Goal: Check status

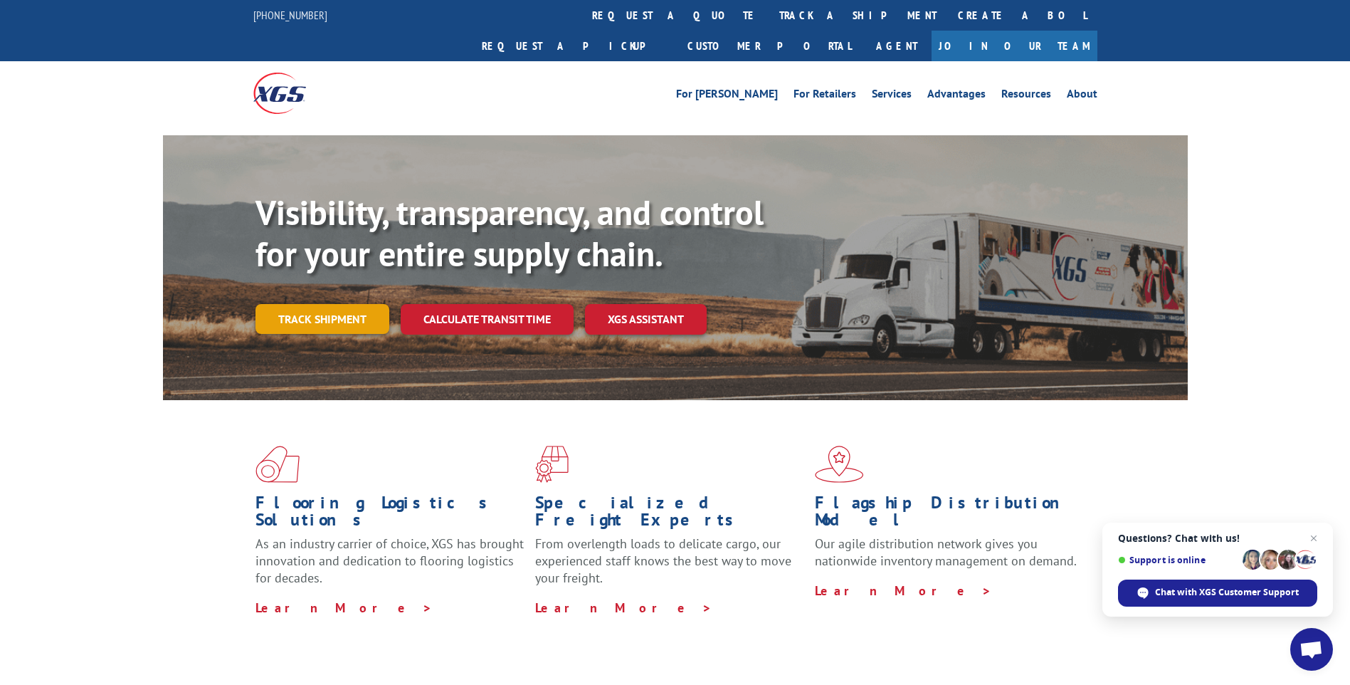
click at [305, 304] on link "Track shipment" at bounding box center [323, 319] width 134 height 30
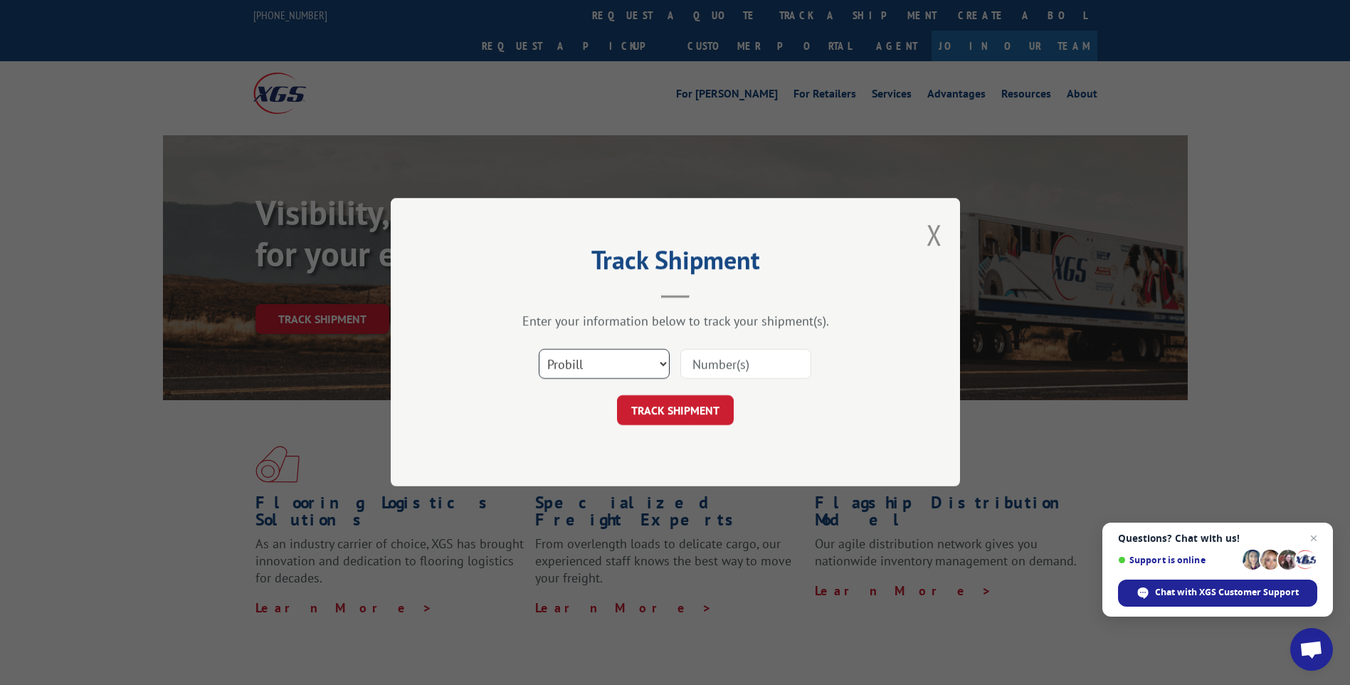
click at [588, 367] on select "Select category... Probill BOL PO" at bounding box center [604, 365] width 131 height 30
click at [735, 361] on input at bounding box center [746, 365] width 131 height 30
drag, startPoint x: 745, startPoint y: 362, endPoint x: 542, endPoint y: 365, distance: 202.9
click at [547, 365] on div "Select category... Probill BOL PO 1102221" at bounding box center [675, 364] width 427 height 47
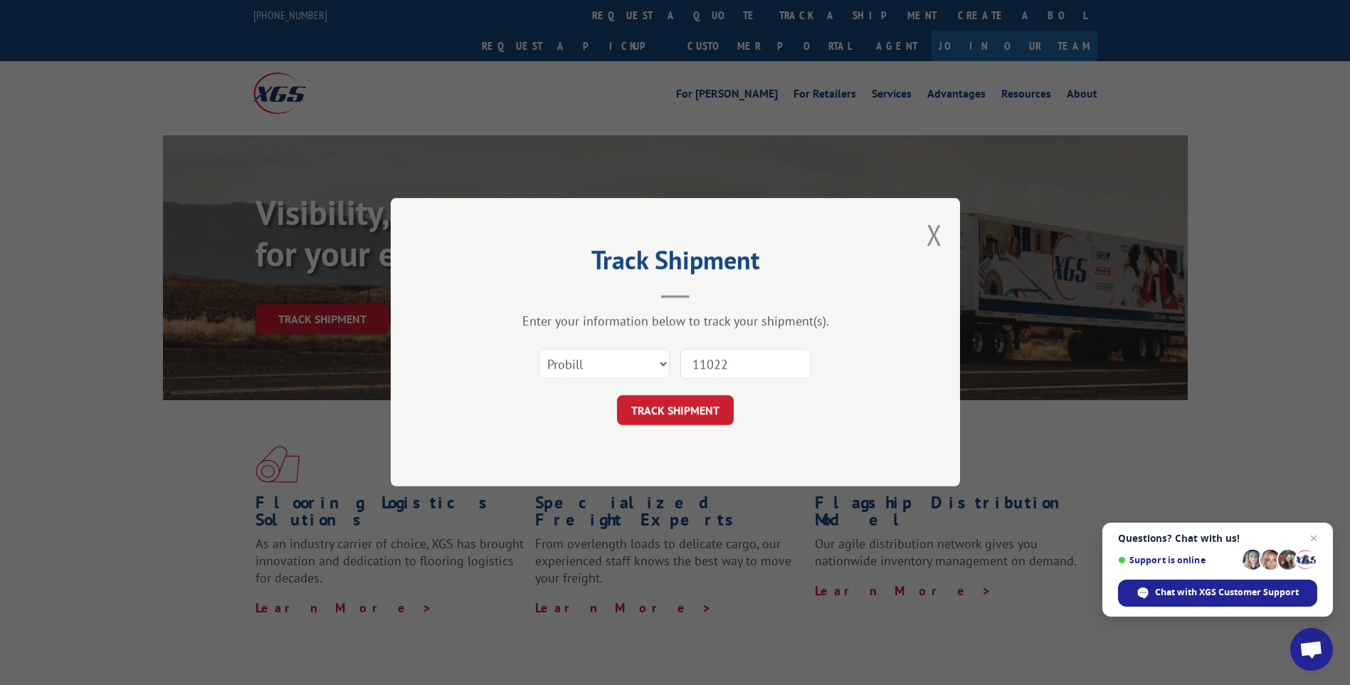
type input "110221"
click button "TRACK SHIPMENT" at bounding box center [675, 411] width 117 height 30
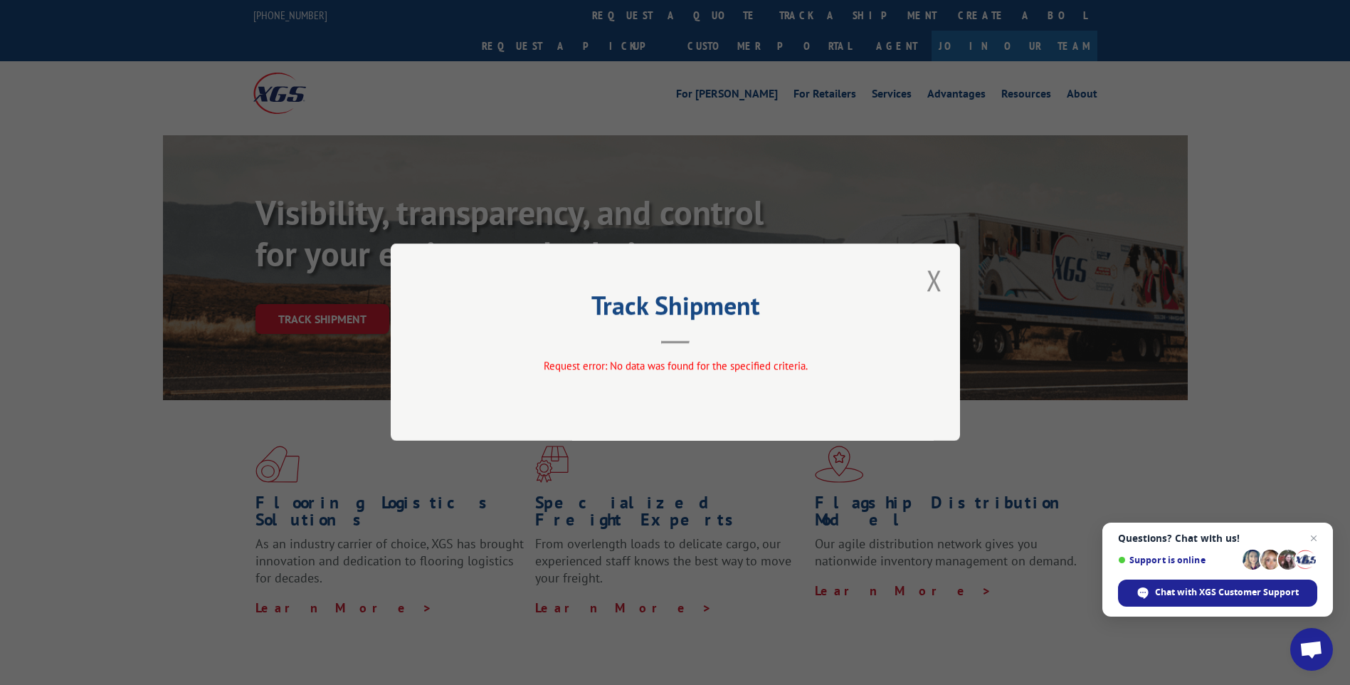
click at [925, 283] on div "Track Shipment Request error: No data was found for the specified criteria." at bounding box center [676, 341] width 570 height 197
click at [933, 280] on button "Close modal" at bounding box center [935, 280] width 16 height 38
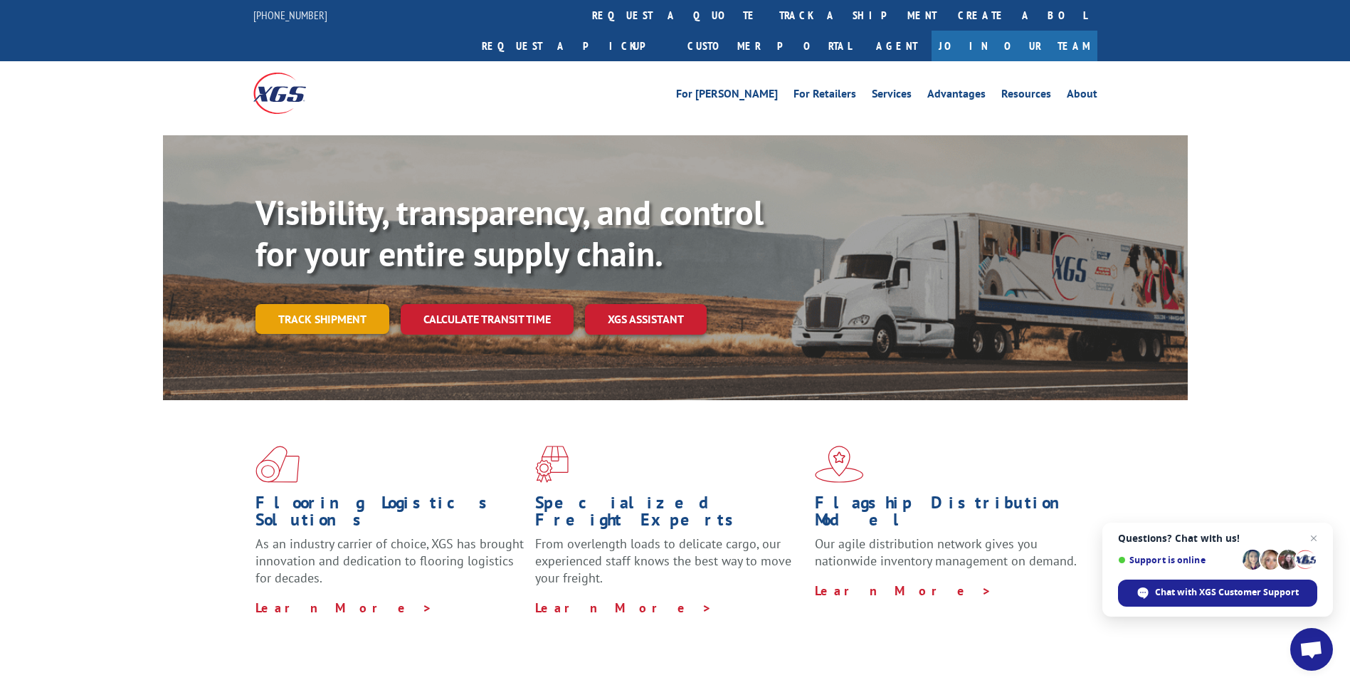
click at [283, 304] on link "Track shipment" at bounding box center [323, 319] width 134 height 30
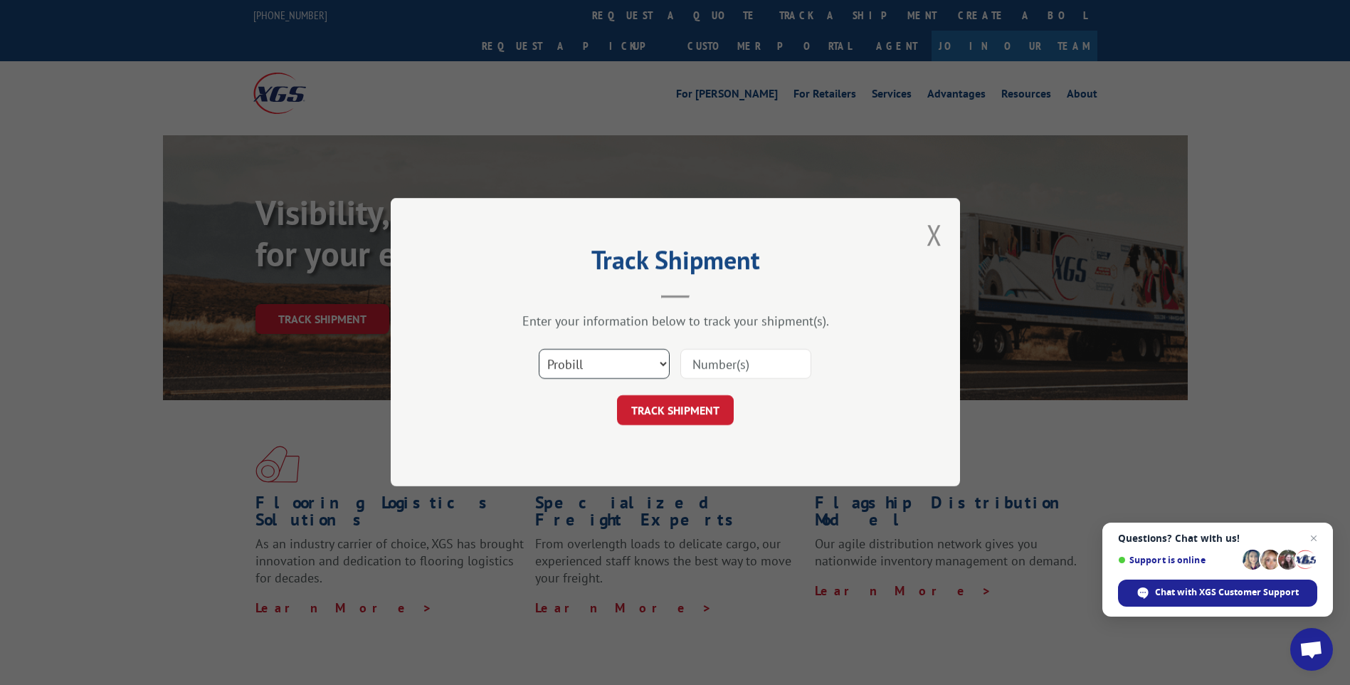
click at [629, 360] on select "Select category... Probill BOL PO" at bounding box center [604, 365] width 131 height 30
select select "bol"
click at [539, 350] on select "Select category... Probill BOL PO" at bounding box center [604, 365] width 131 height 30
drag, startPoint x: 715, startPoint y: 370, endPoint x: 744, endPoint y: 310, distance: 66.9
click at [715, 370] on input at bounding box center [746, 365] width 131 height 30
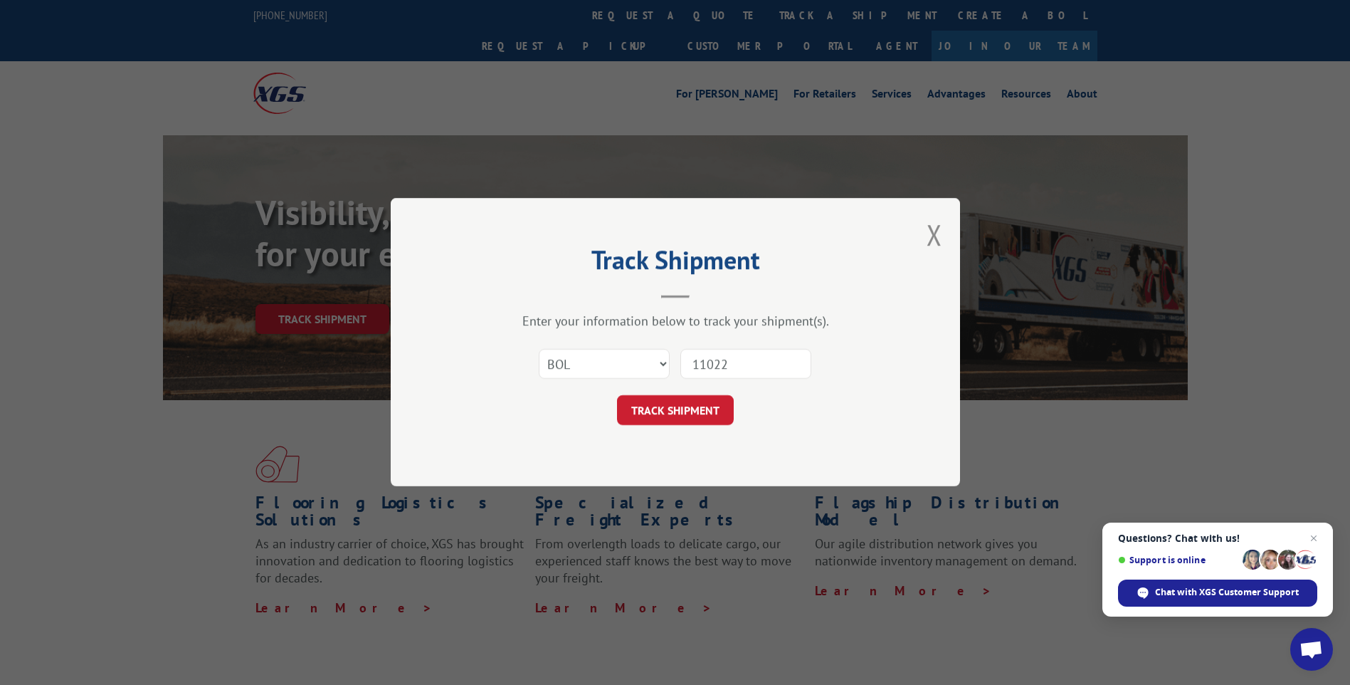
type input "110221"
click button "TRACK SHIPMENT" at bounding box center [675, 411] width 117 height 30
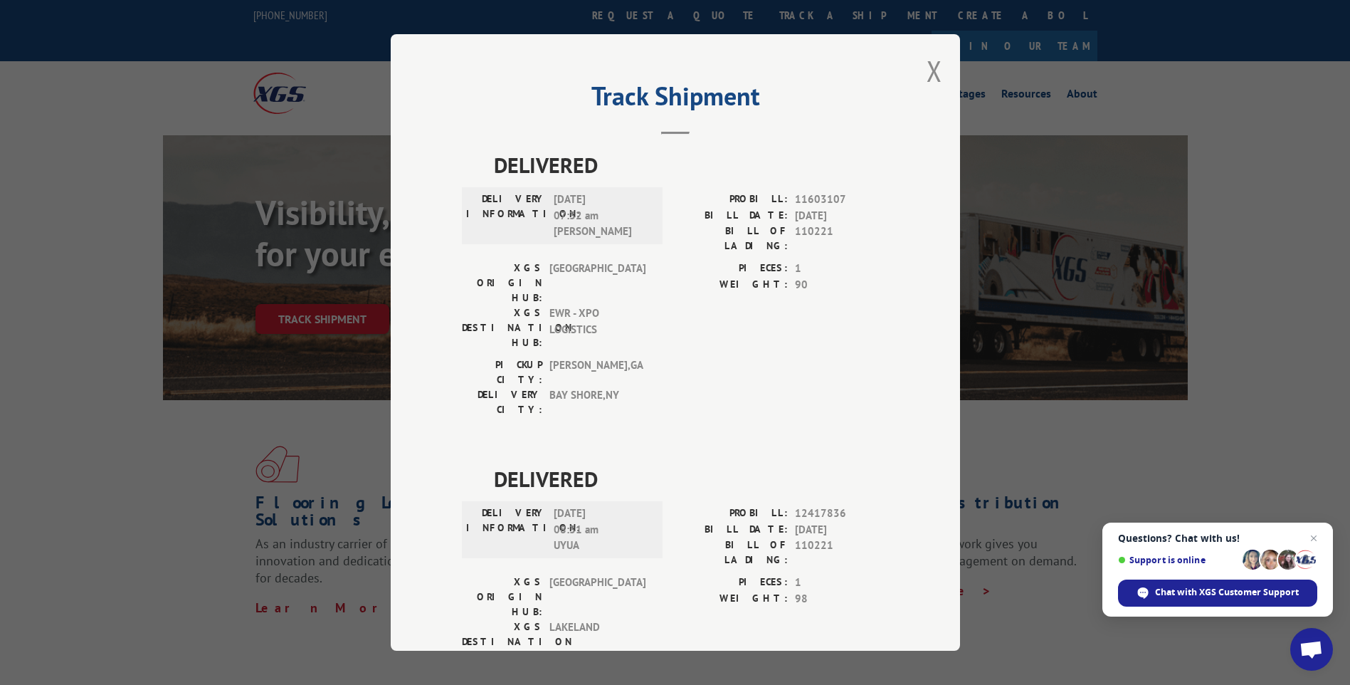
click at [938, 75] on div "Track Shipment DELIVERED DELIVERY INFORMATION: [DATE] 07:32 am [PERSON_NAME] PR…" at bounding box center [676, 342] width 570 height 617
click at [918, 70] on div "Track Shipment DELIVERED DELIVERY INFORMATION: [DATE] 07:32 am [PERSON_NAME] PR…" at bounding box center [676, 342] width 570 height 617
click at [932, 68] on button "Close modal" at bounding box center [935, 71] width 16 height 38
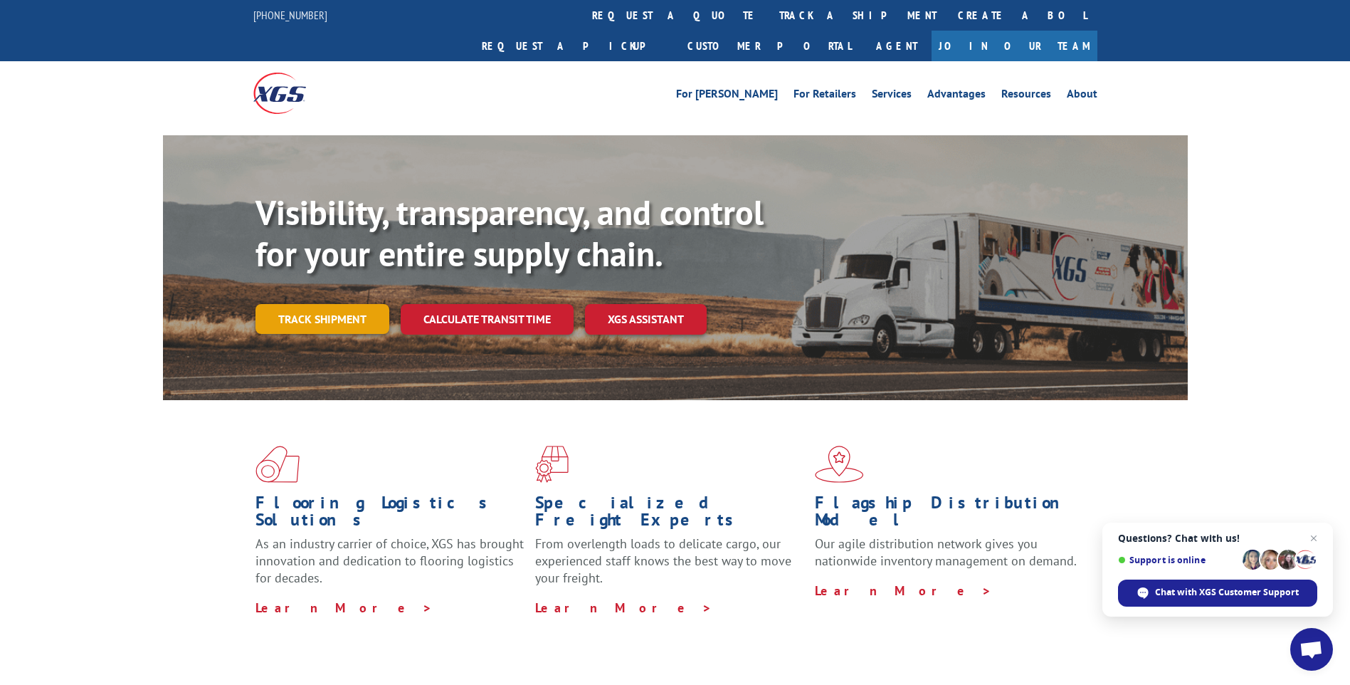
click at [330, 304] on link "Track shipment" at bounding box center [323, 319] width 134 height 30
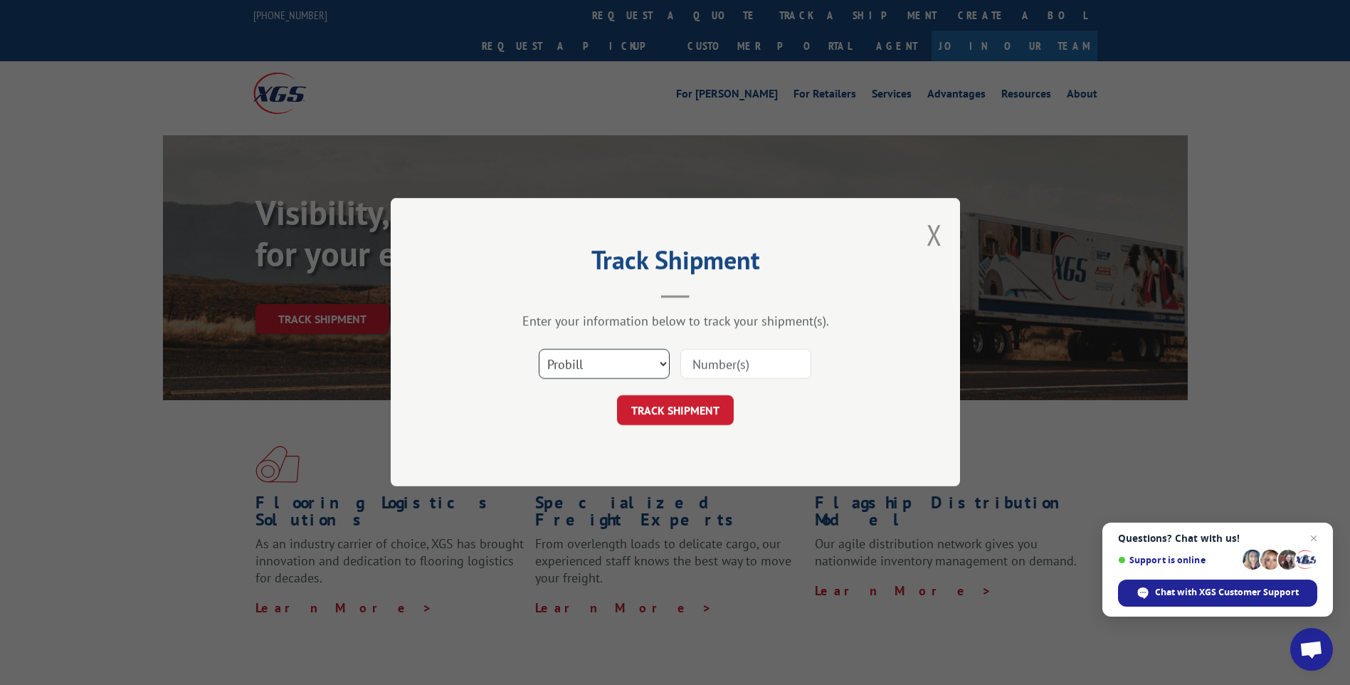
click at [628, 353] on select "Select category... Probill BOL PO" at bounding box center [604, 365] width 131 height 30
select select "po"
click at [539, 350] on select "Select category... Probill BOL PO" at bounding box center [604, 365] width 131 height 30
click at [929, 224] on button "Close modal" at bounding box center [935, 235] width 16 height 38
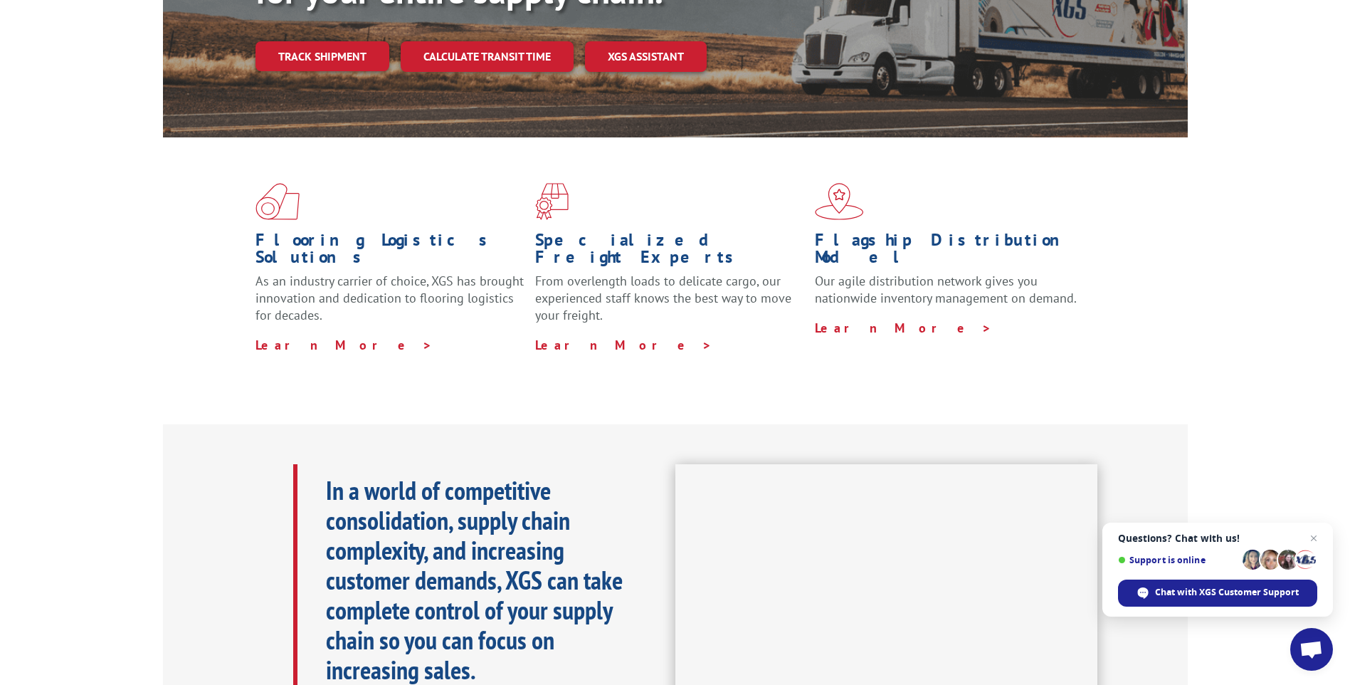
scroll to position [243, 0]
